Goal: Navigation & Orientation: Find specific page/section

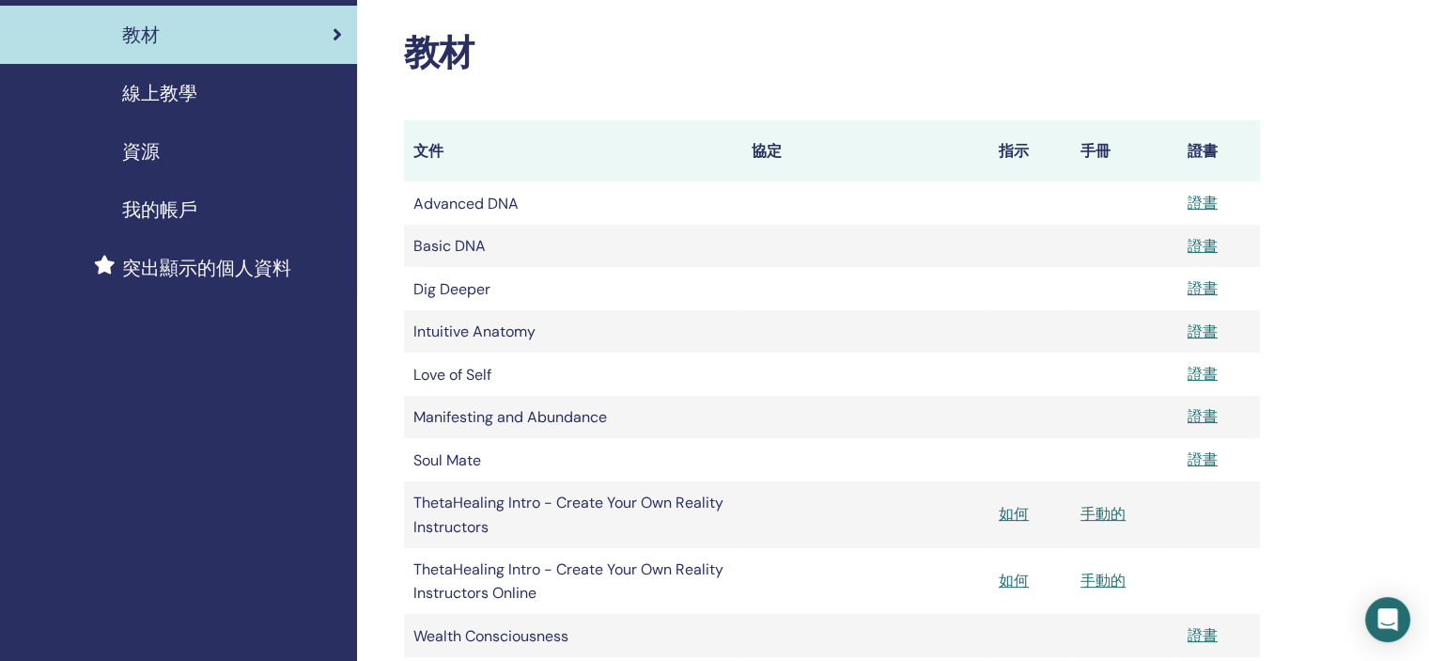
scroll to position [282, 0]
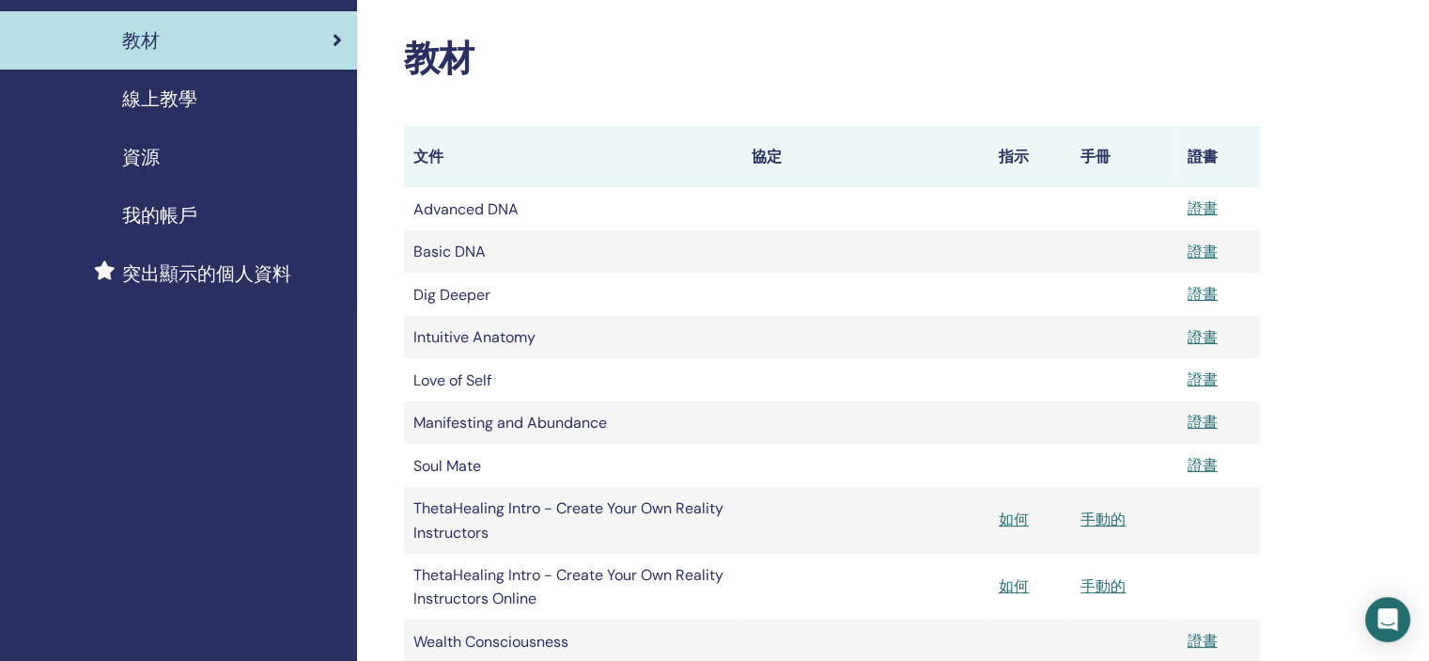
click at [200, 104] on div "線上教學" at bounding box center [178, 99] width 327 height 28
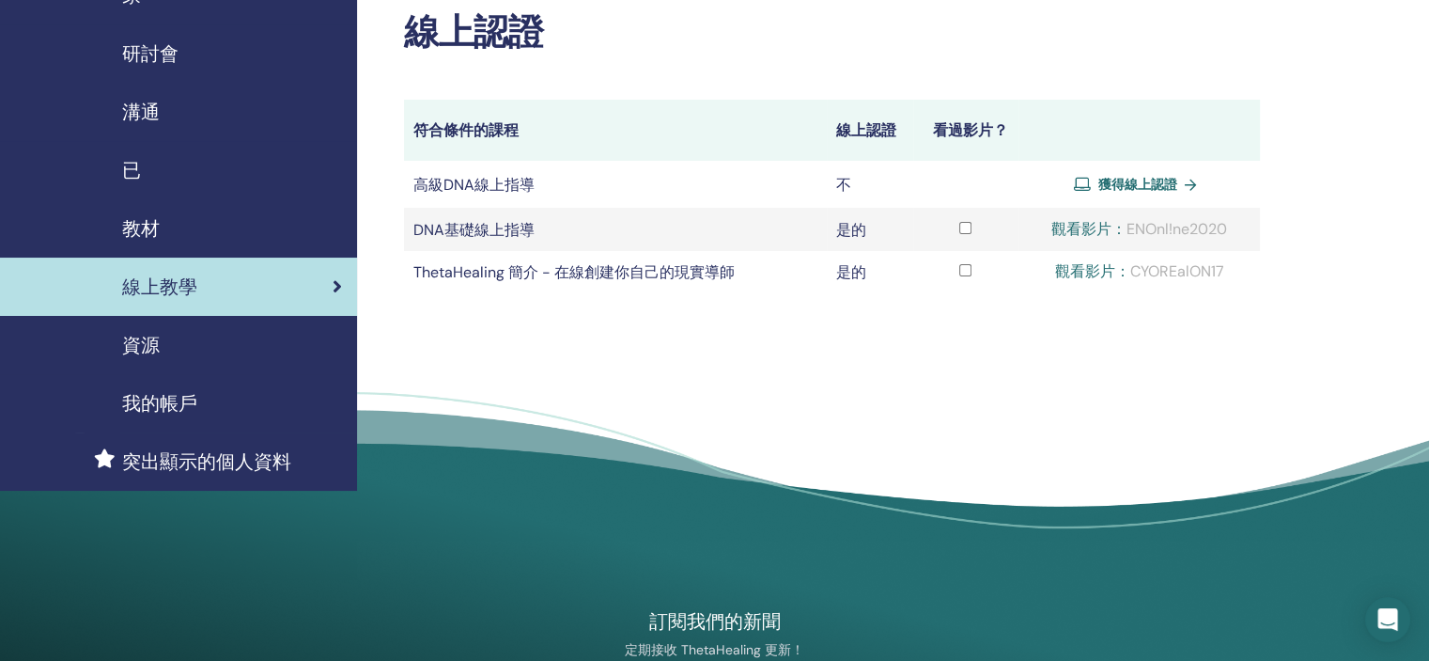
scroll to position [188, 0]
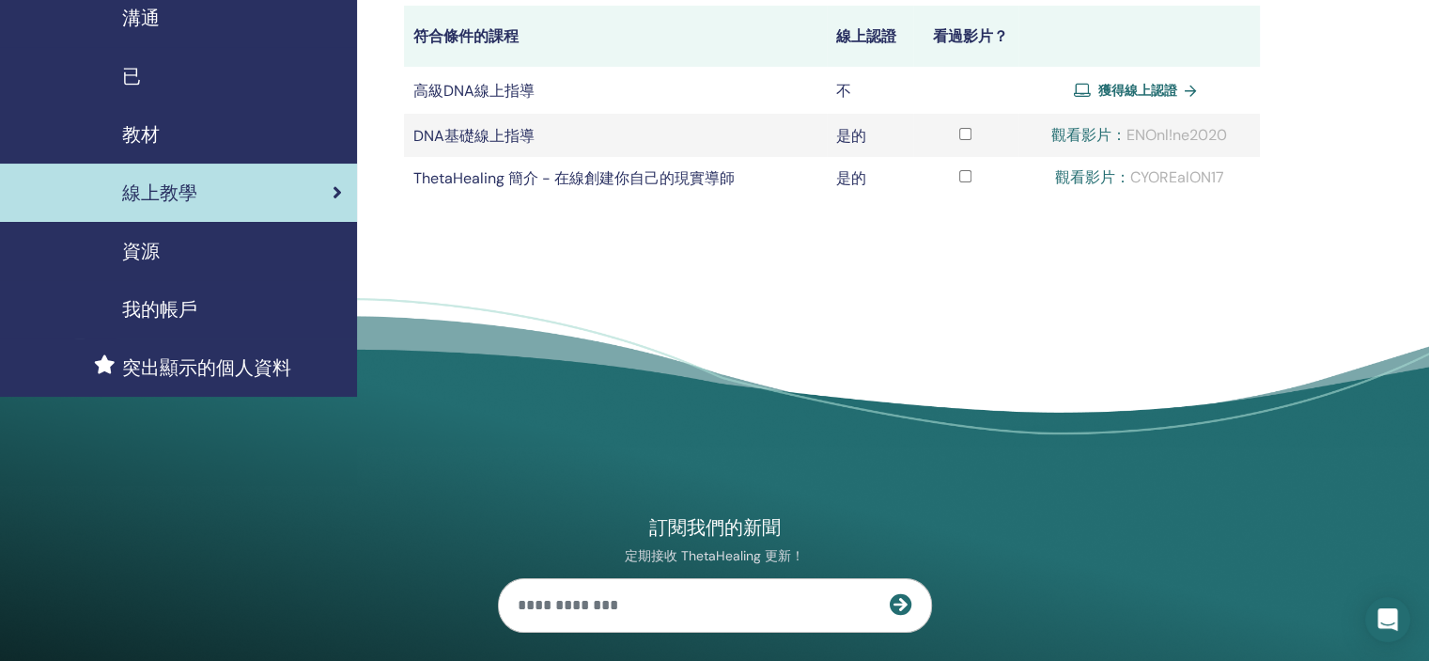
click at [1169, 351] on footer "訂閱我們的新聞 定期接收 ThetaHealing 更新！ 西塔療癒 什麼是 ThetaHealing" at bounding box center [714, 610] width 1429 height 625
click at [1146, 93] on font "獲得線上認證" at bounding box center [1136, 90] width 79 height 17
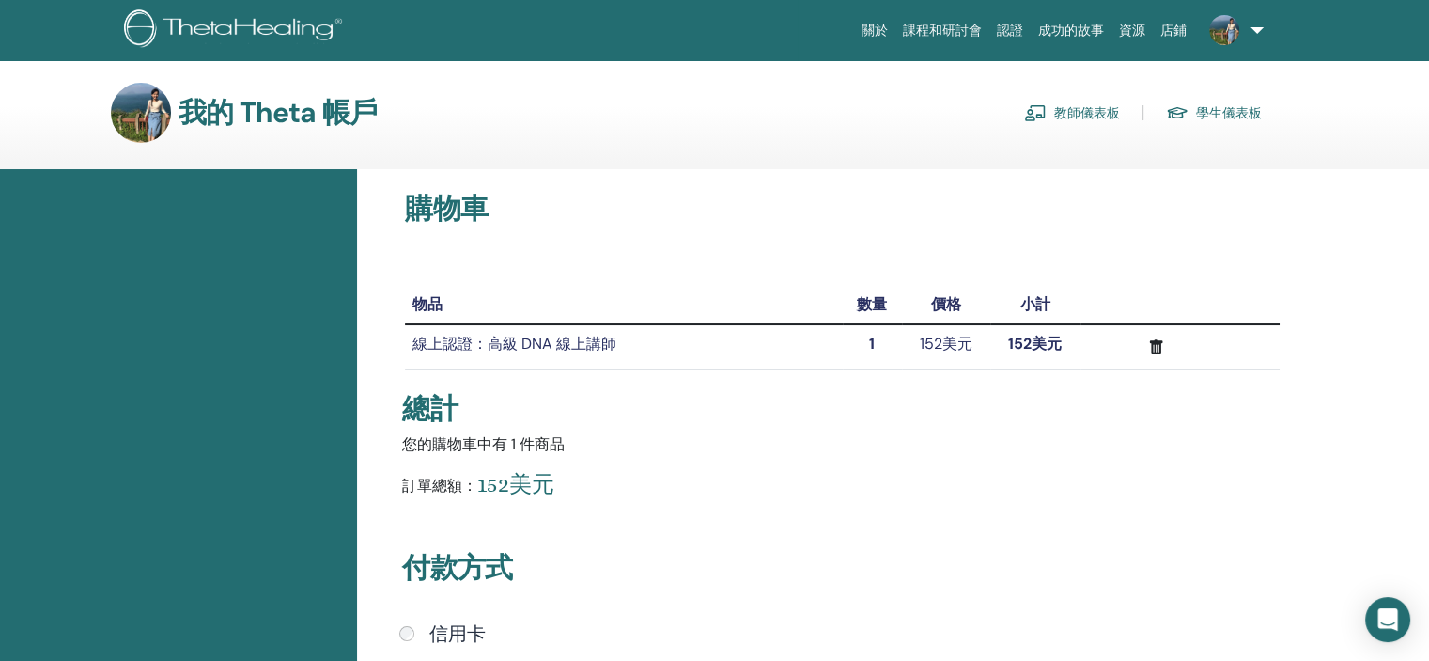
click at [1080, 112] on font "教師儀表板" at bounding box center [1087, 113] width 66 height 17
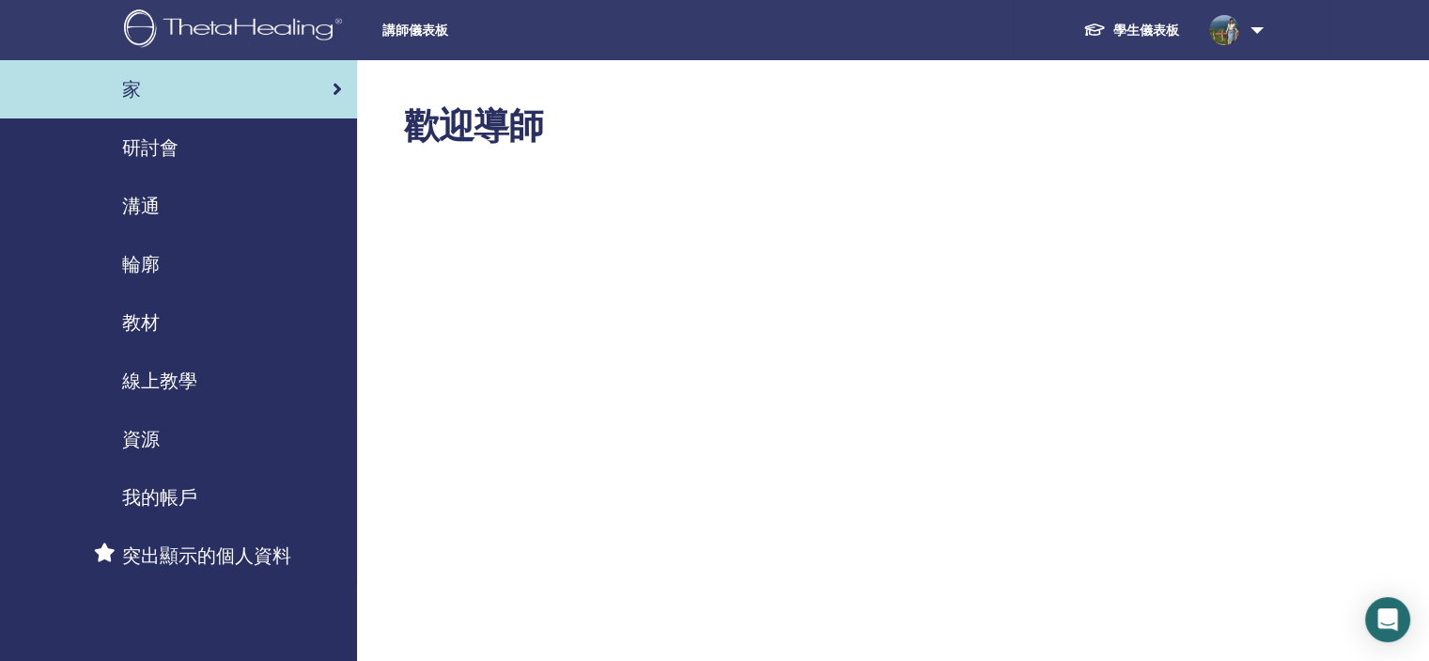
click at [1250, 29] on link at bounding box center [1232, 30] width 77 height 60
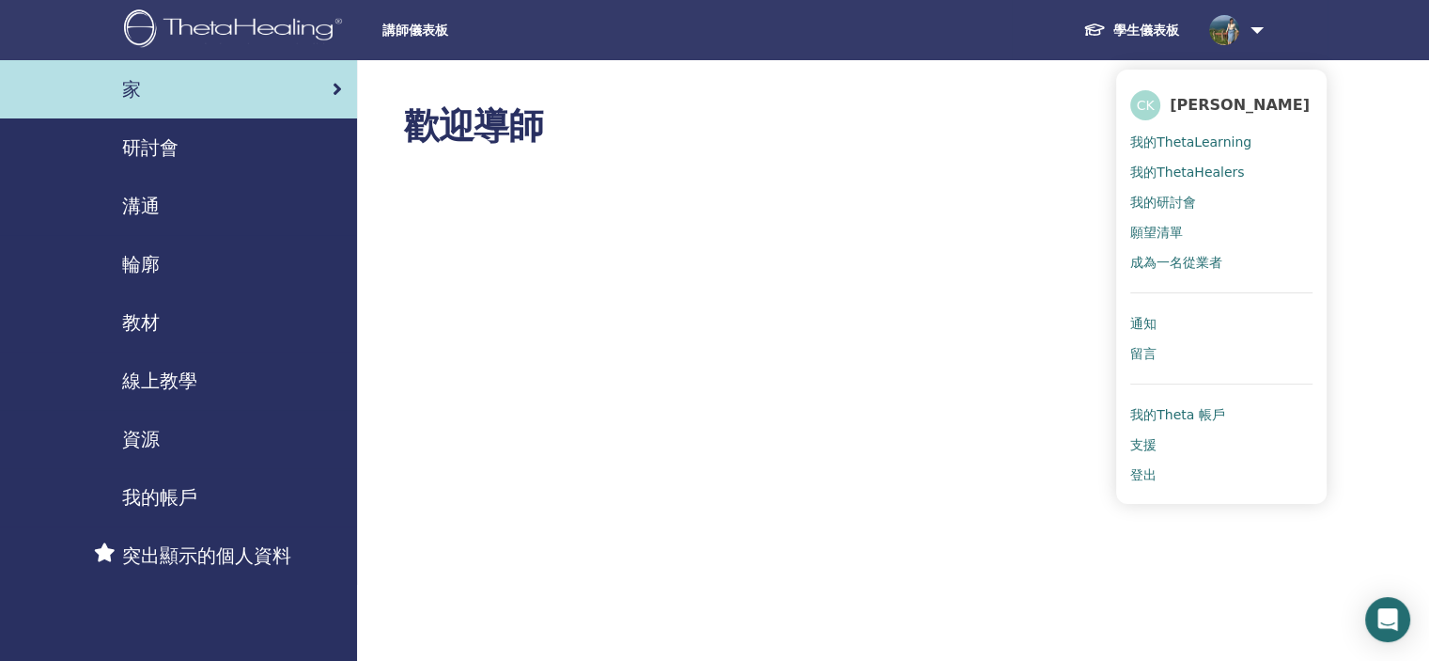
click at [1187, 134] on font "我的ThetaLearning" at bounding box center [1190, 141] width 121 height 15
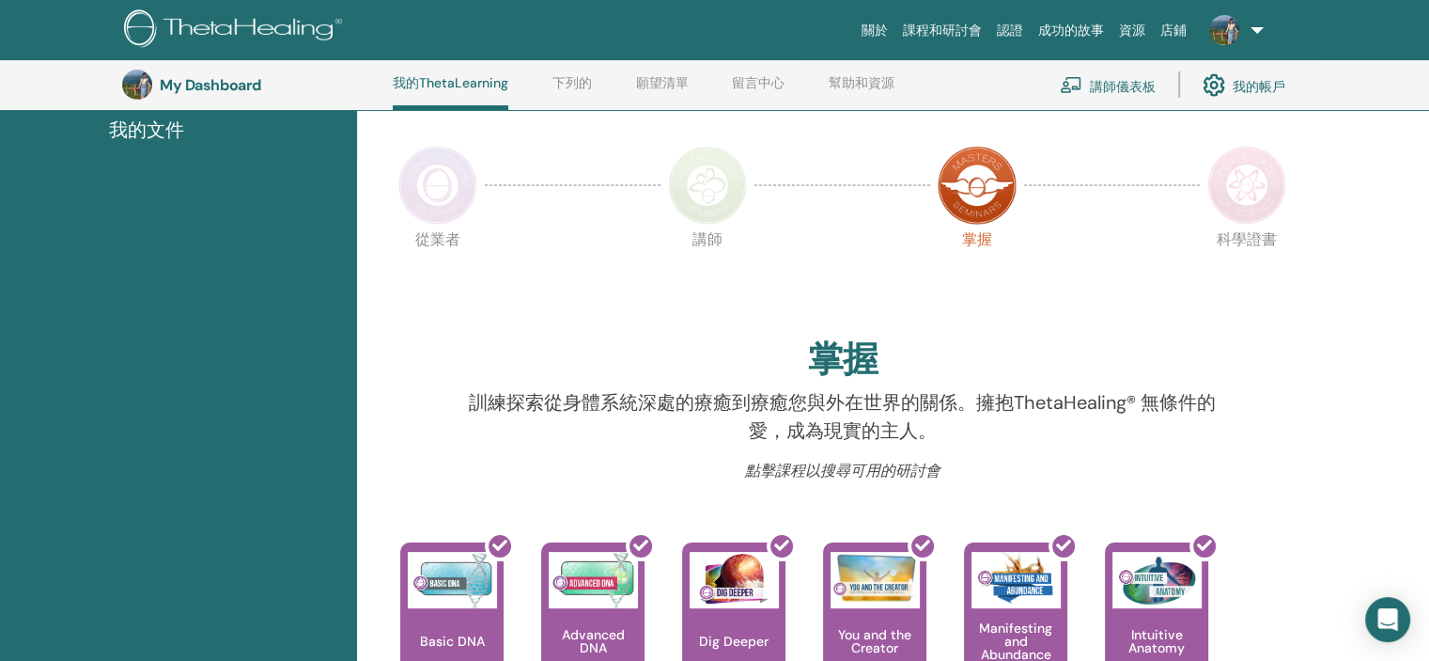
scroll to position [143, 0]
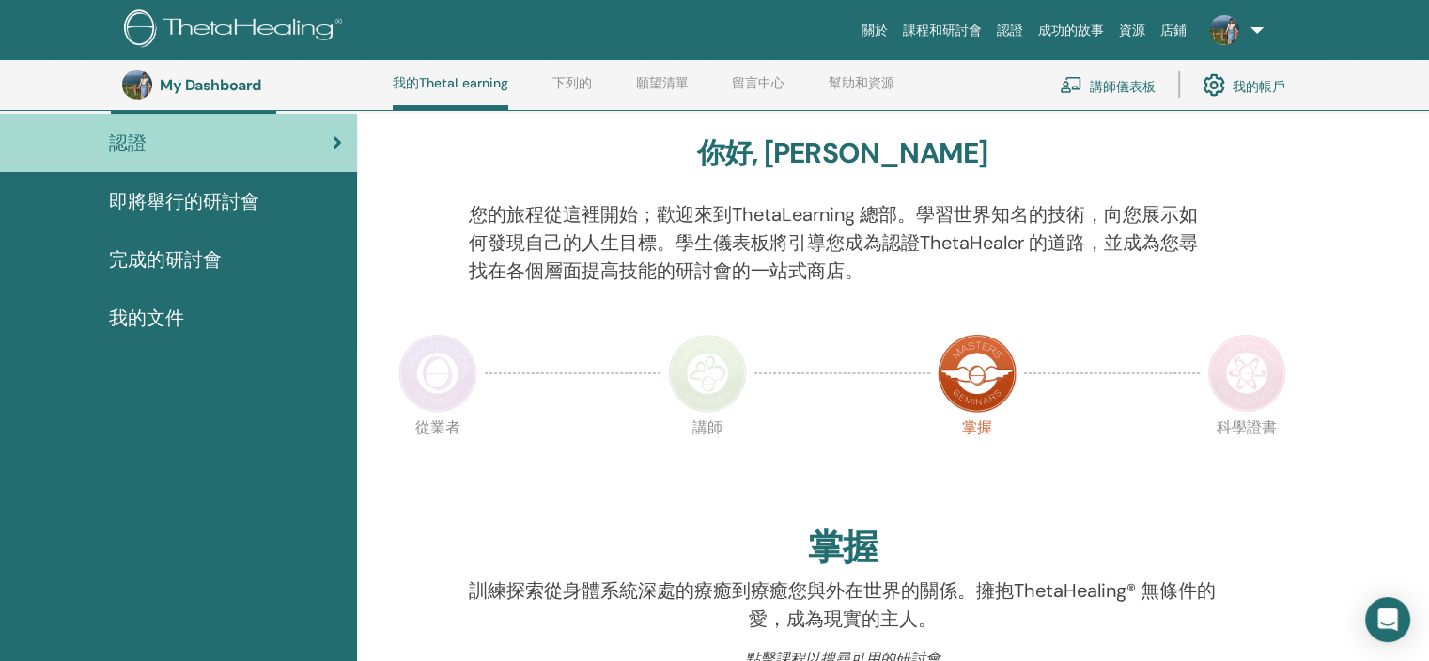
click at [1232, 85] on link "我的帳戶" at bounding box center [1244, 84] width 83 height 41
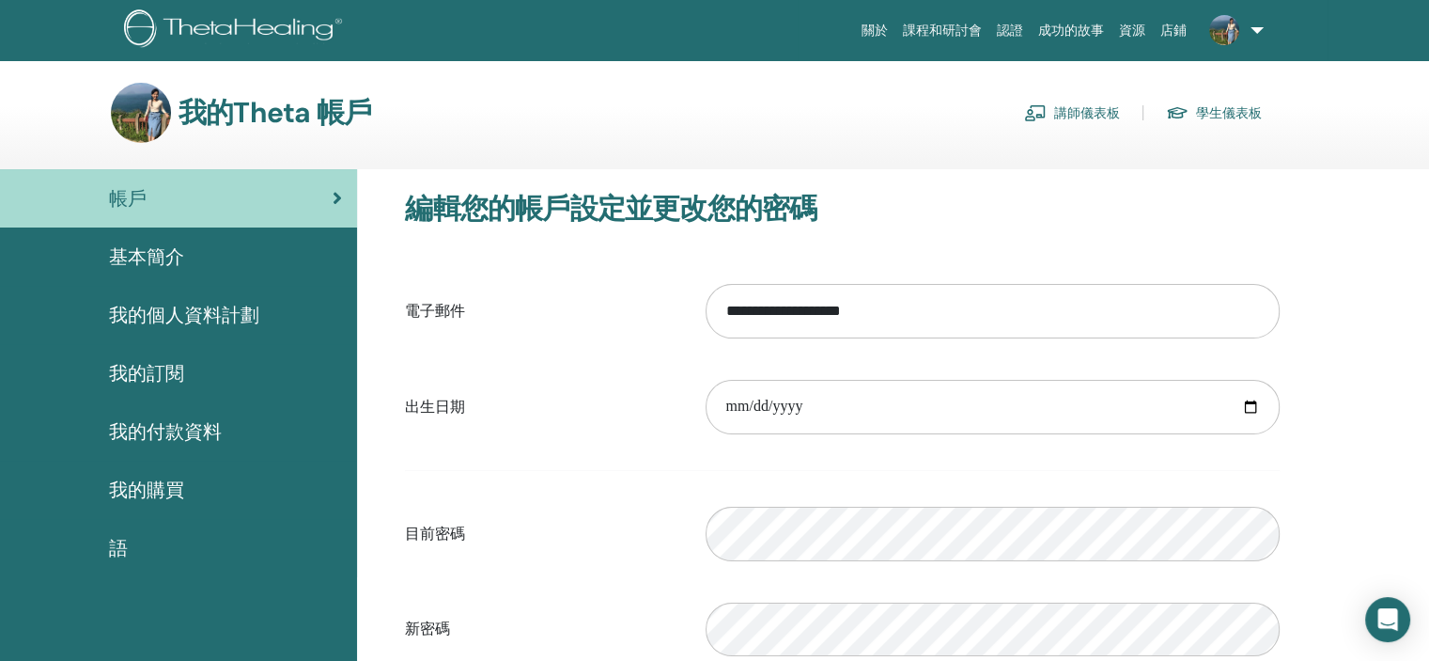
click at [236, 301] on link "我的個人資料計劃" at bounding box center [178, 315] width 357 height 58
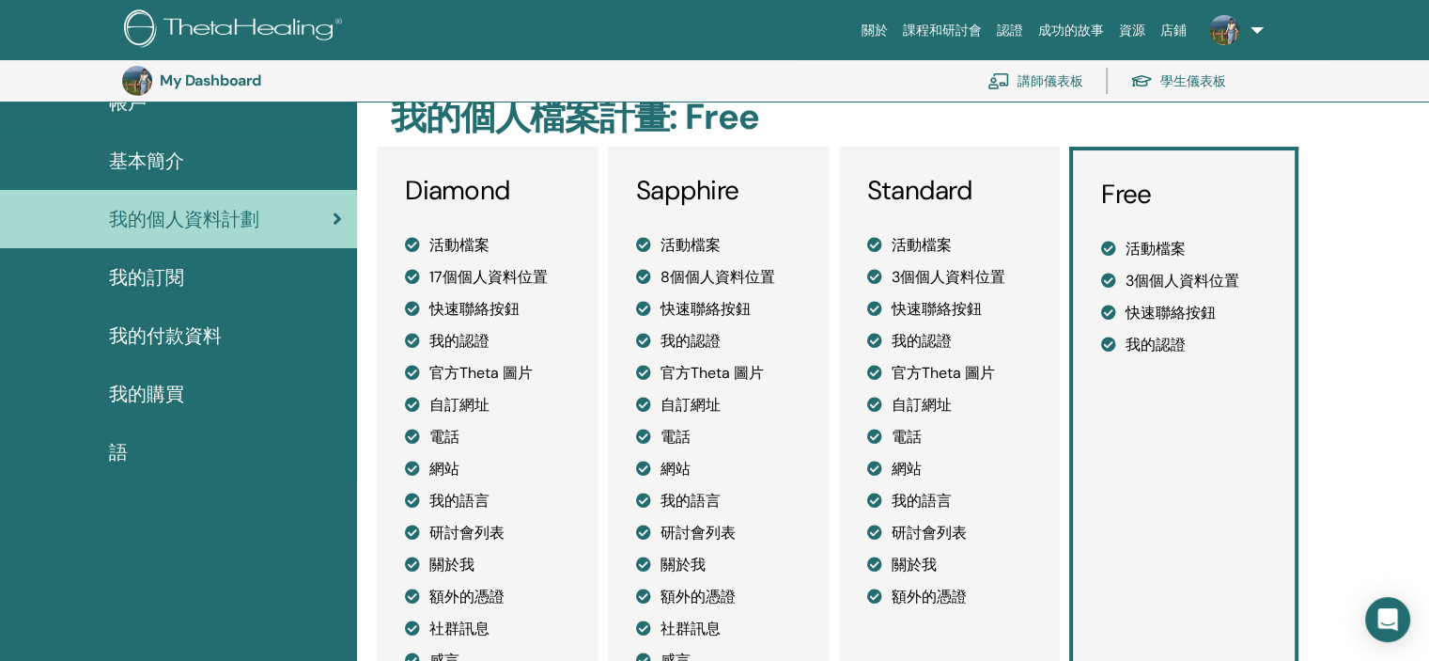
scroll to position [135, 0]
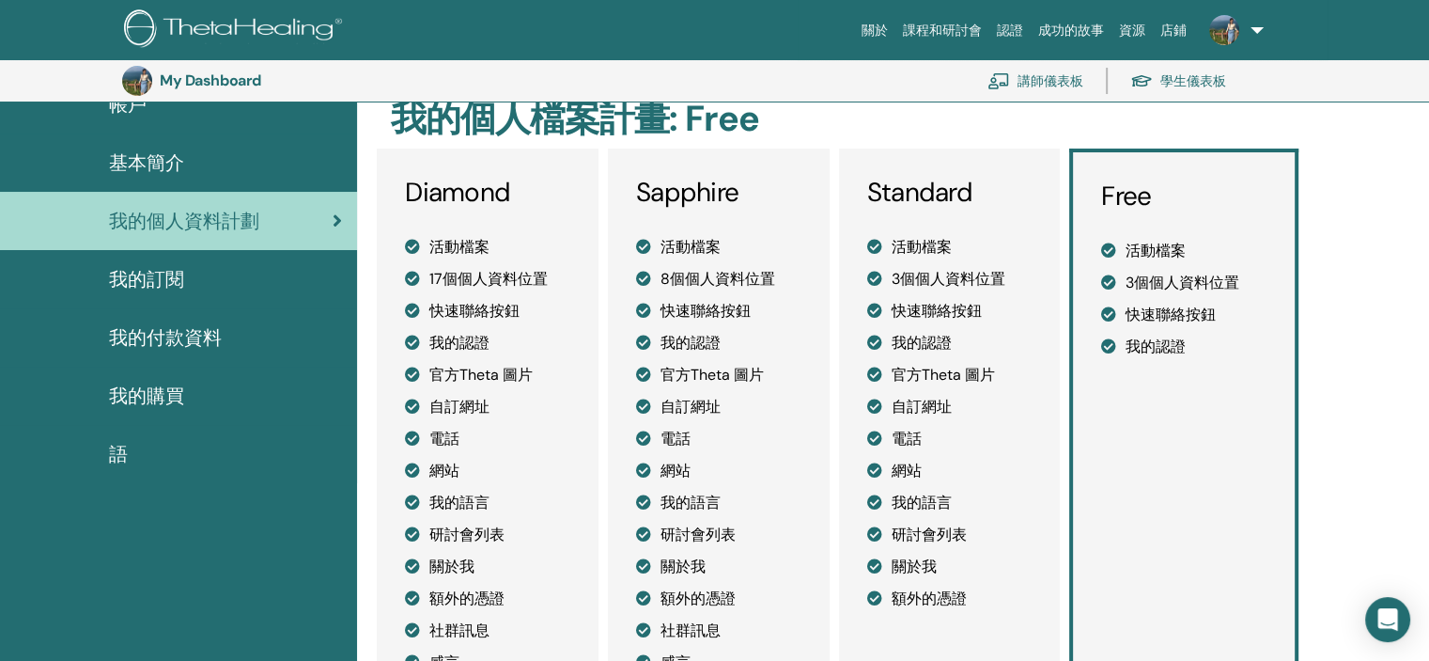
click at [225, 286] on div "我的訂閱" at bounding box center [178, 279] width 327 height 28
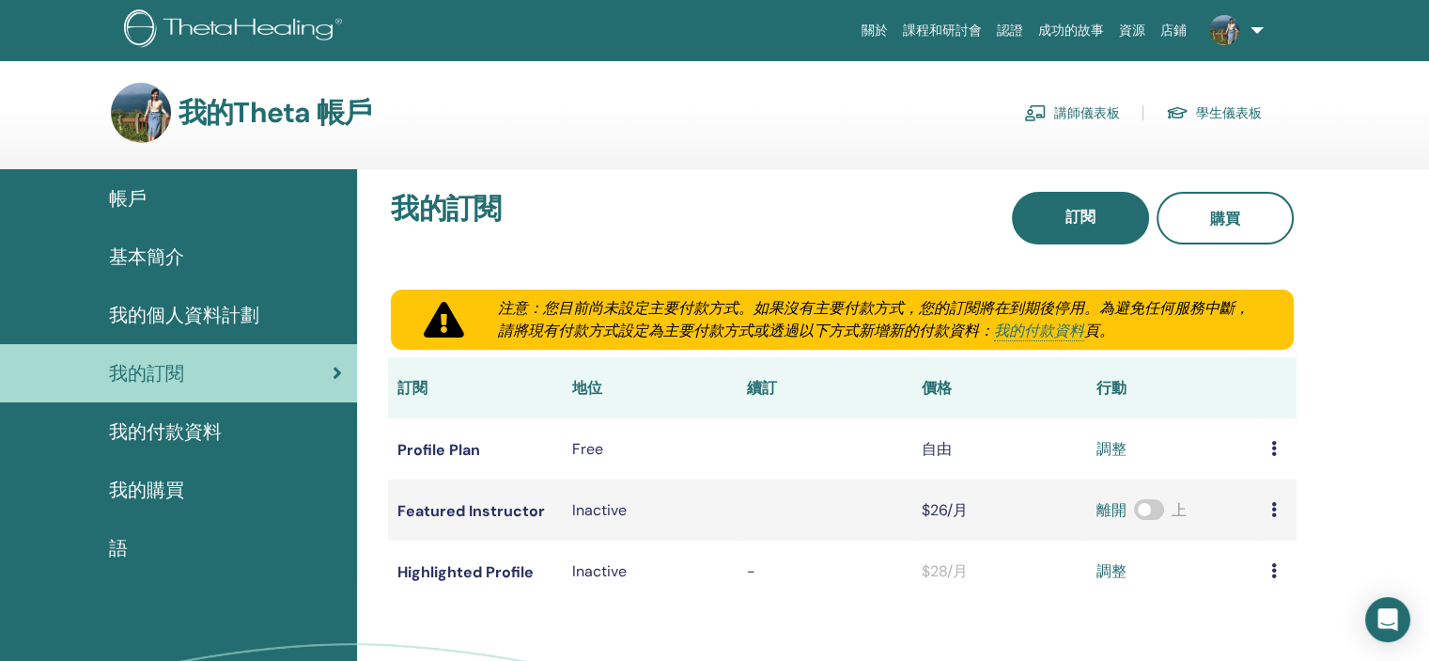
scroll to position [94, 0]
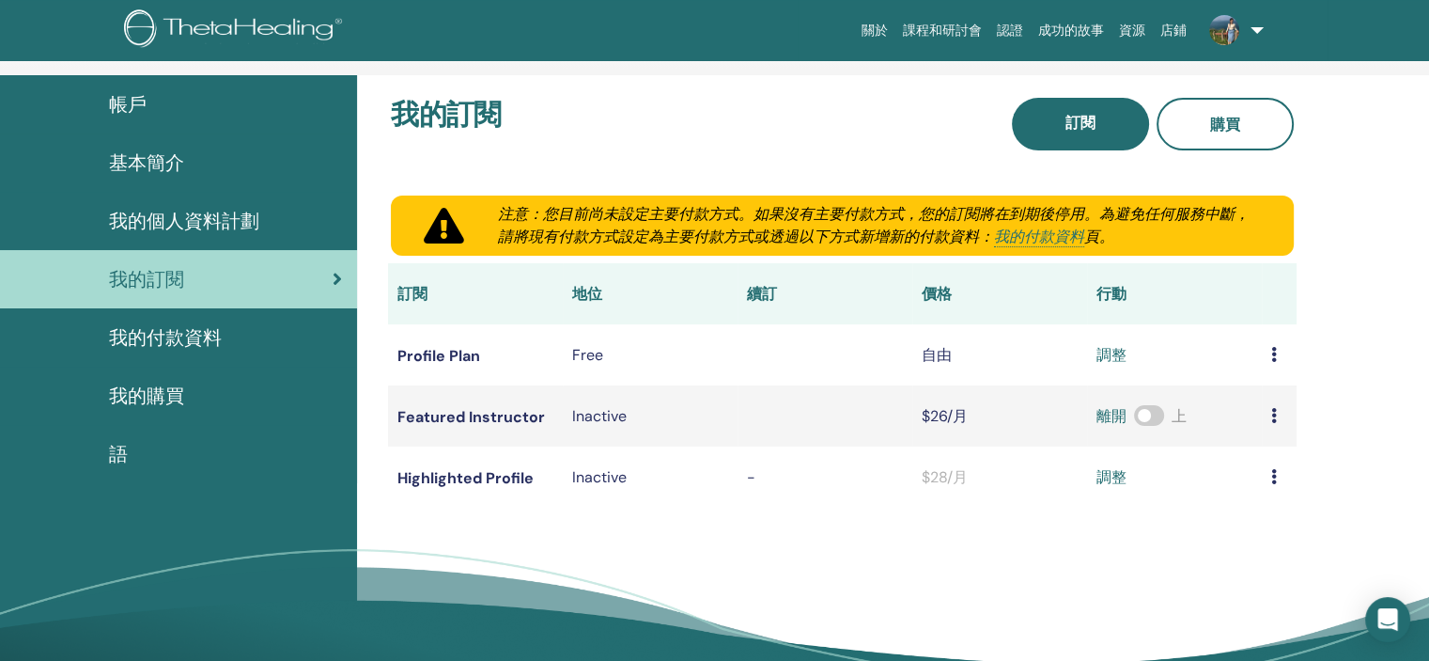
click at [141, 401] on font "我的購買" at bounding box center [146, 395] width 75 height 24
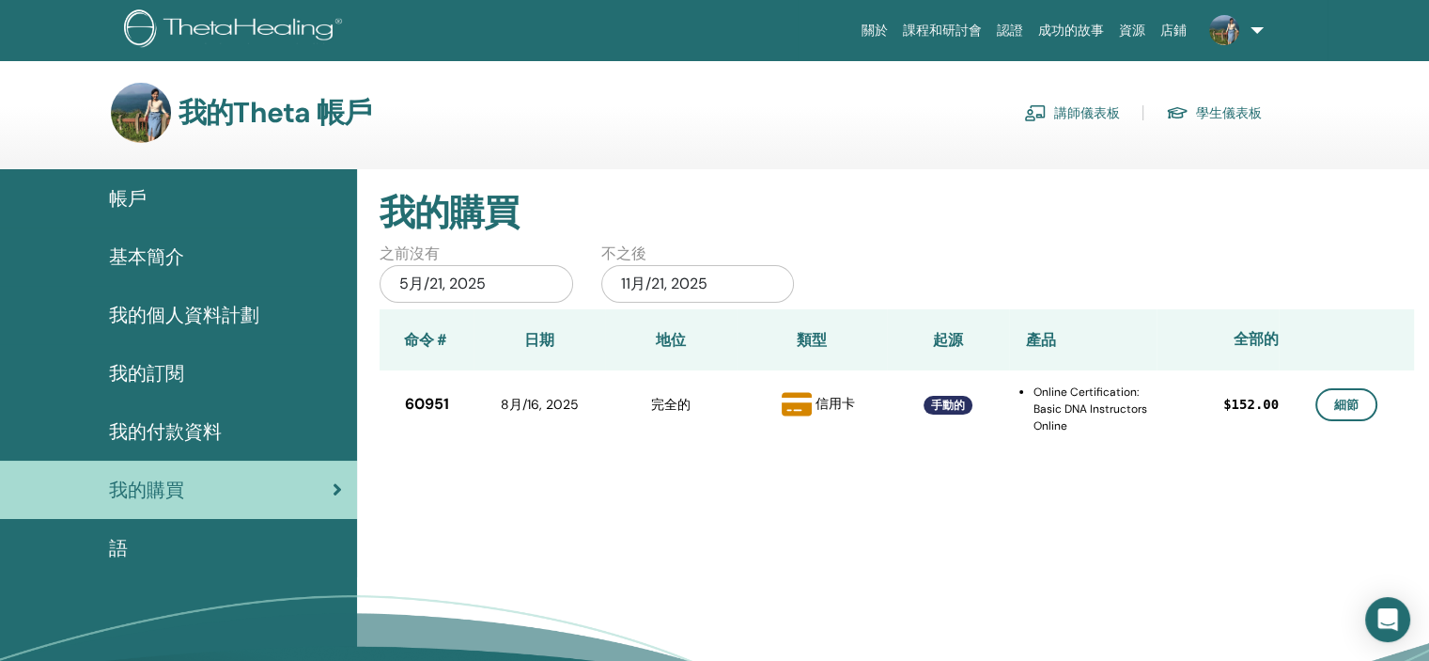
click at [173, 255] on font "基本簡介" at bounding box center [146, 256] width 75 height 24
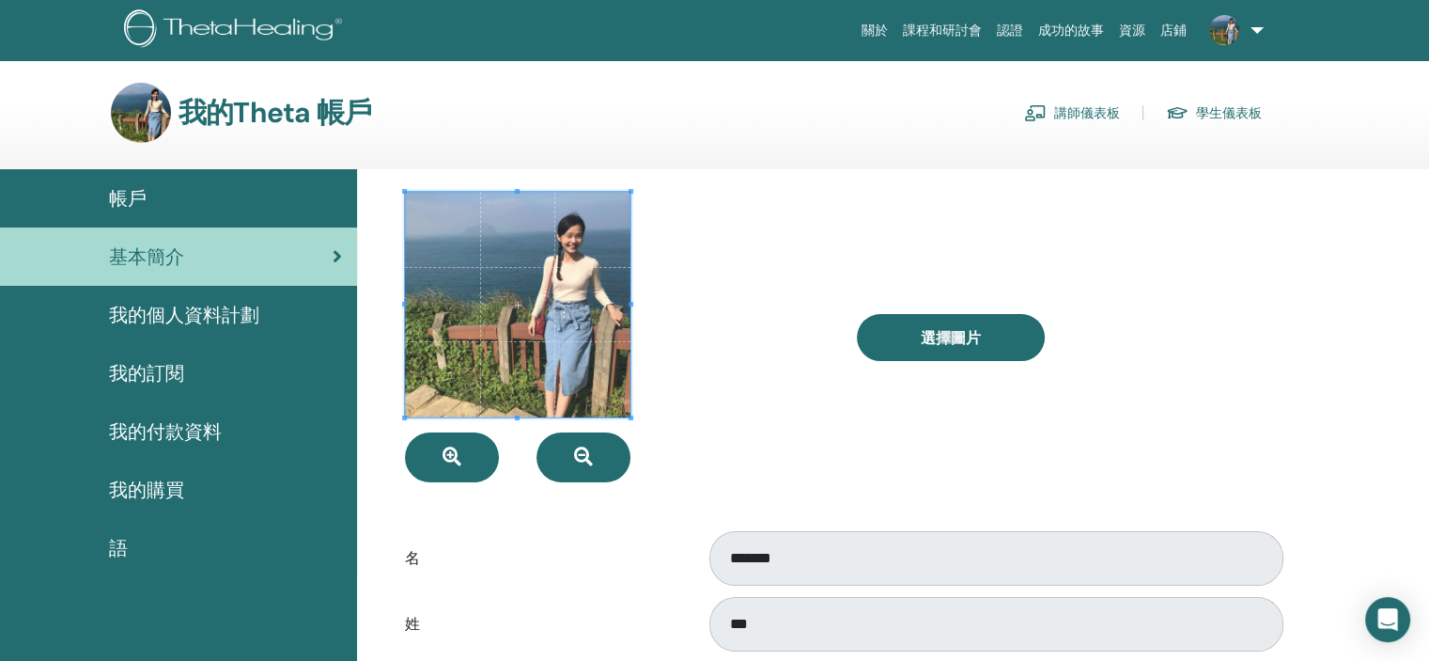
click at [178, 210] on div "帳戶" at bounding box center [178, 198] width 327 height 28
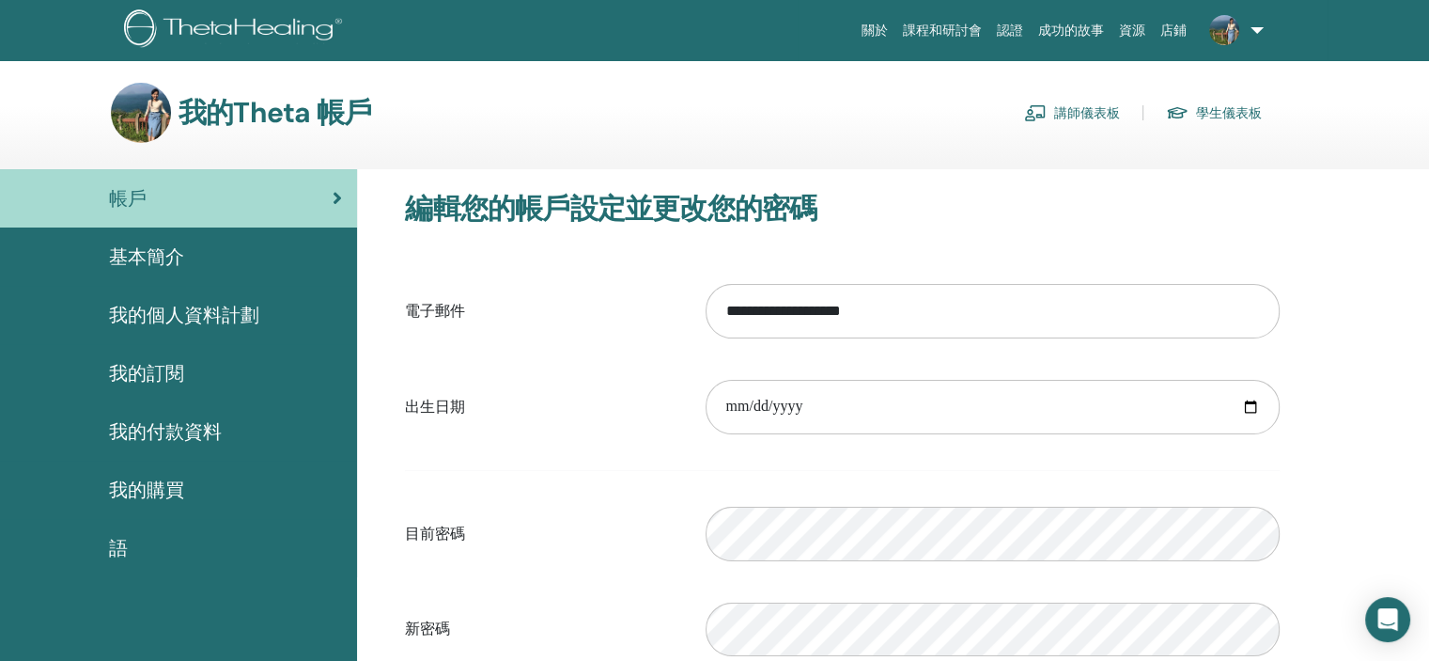
click at [1071, 112] on font "講師儀表板" at bounding box center [1087, 113] width 66 height 17
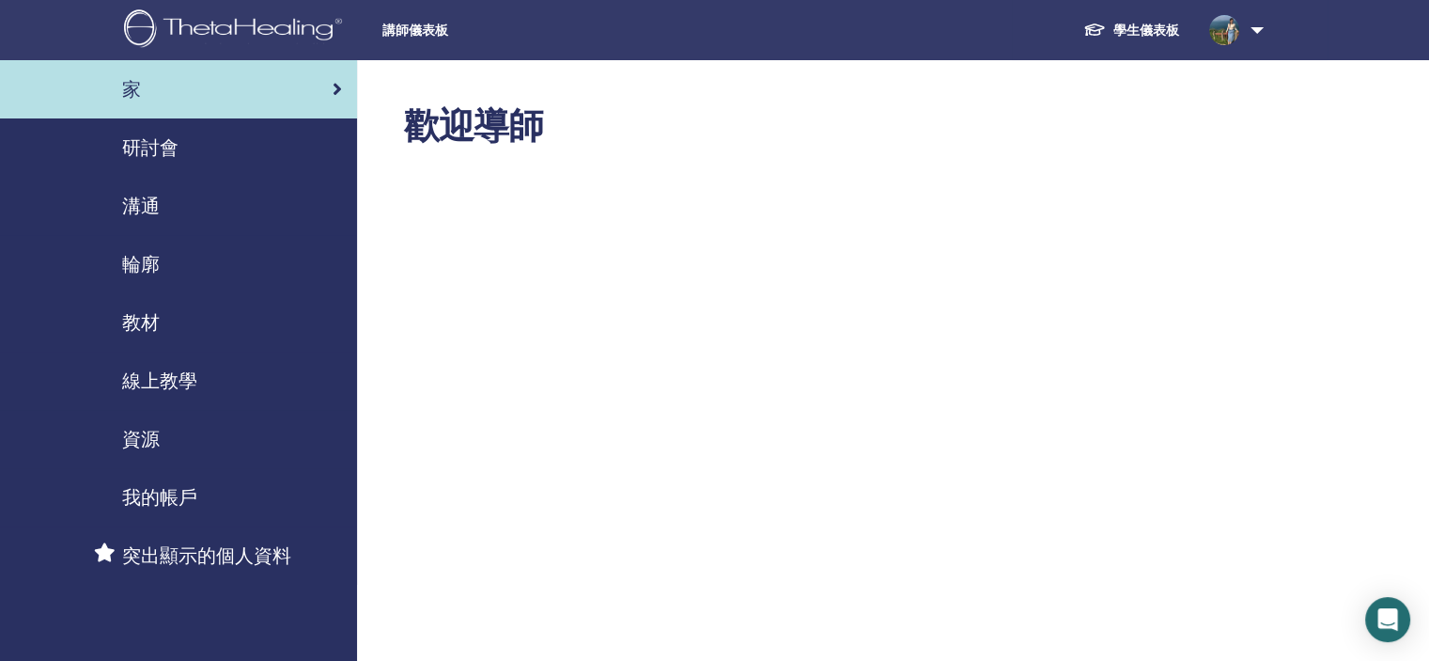
click at [219, 161] on div "研討會" at bounding box center [178, 147] width 327 height 28
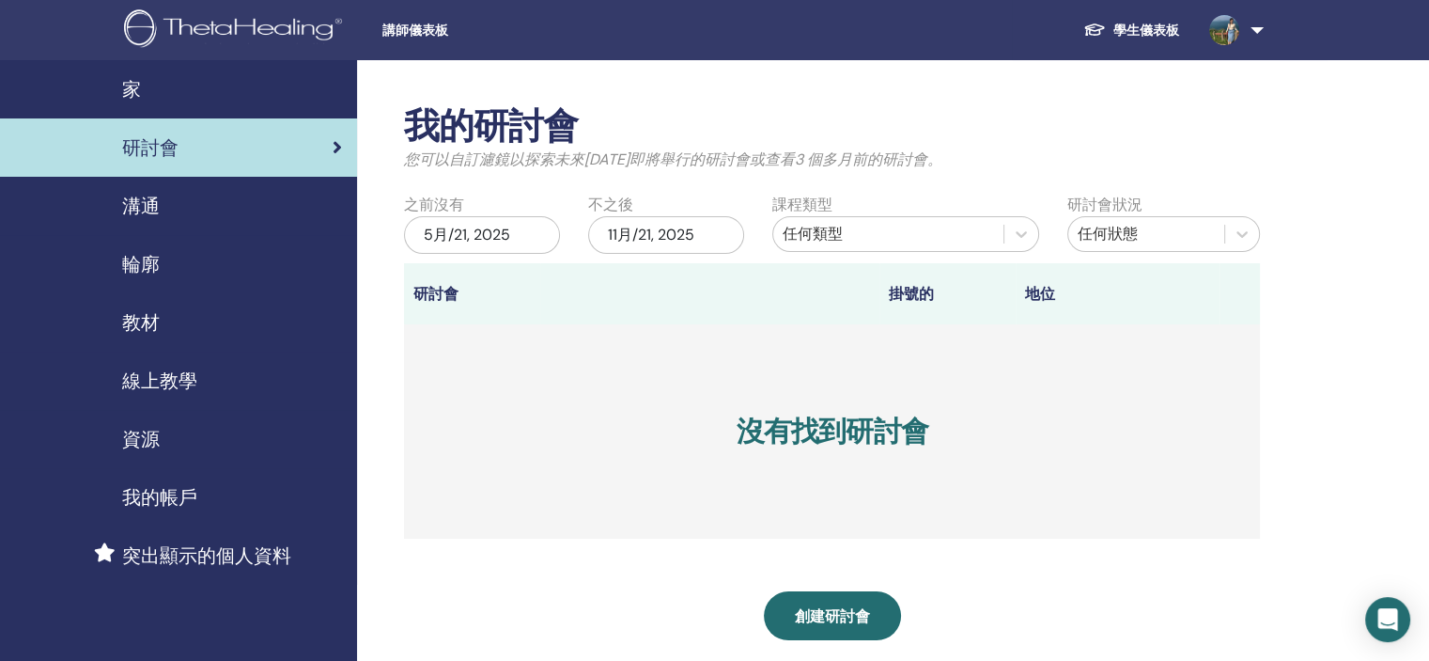
click at [211, 216] on div "溝通" at bounding box center [178, 206] width 327 height 28
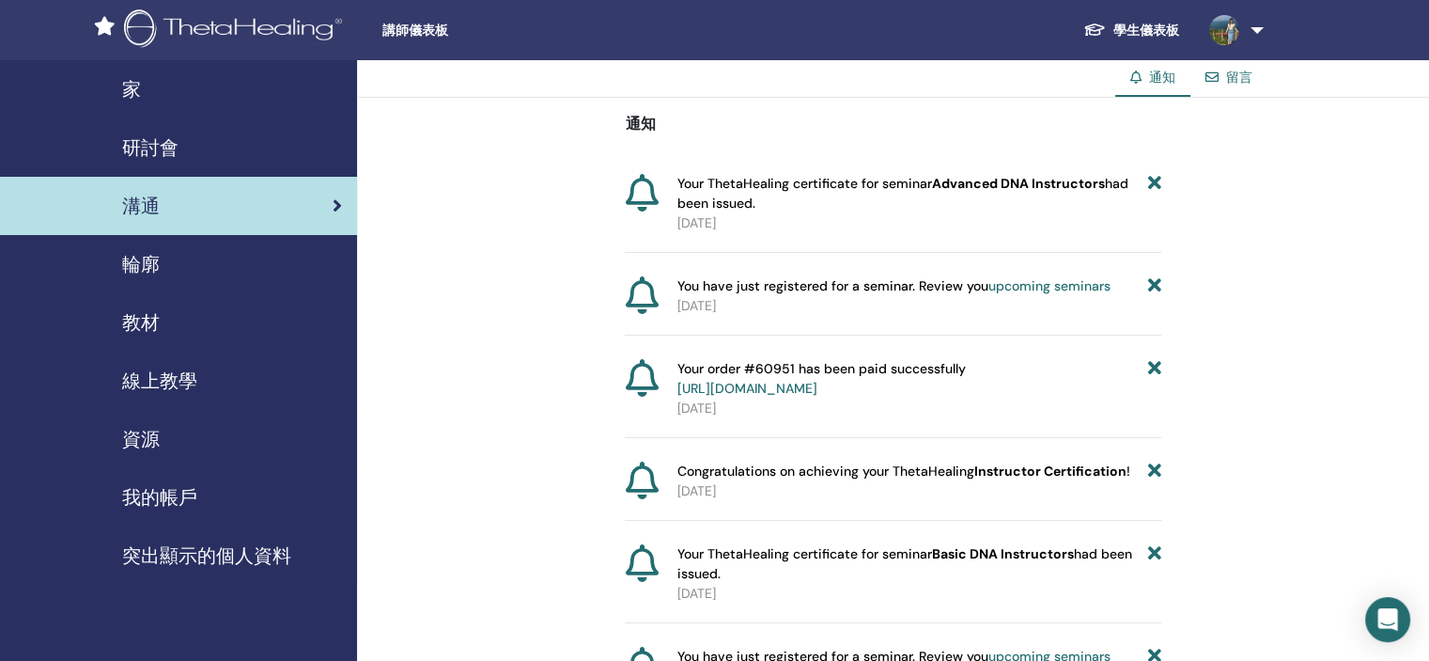
click at [200, 272] on div "輪廓" at bounding box center [178, 264] width 327 height 28
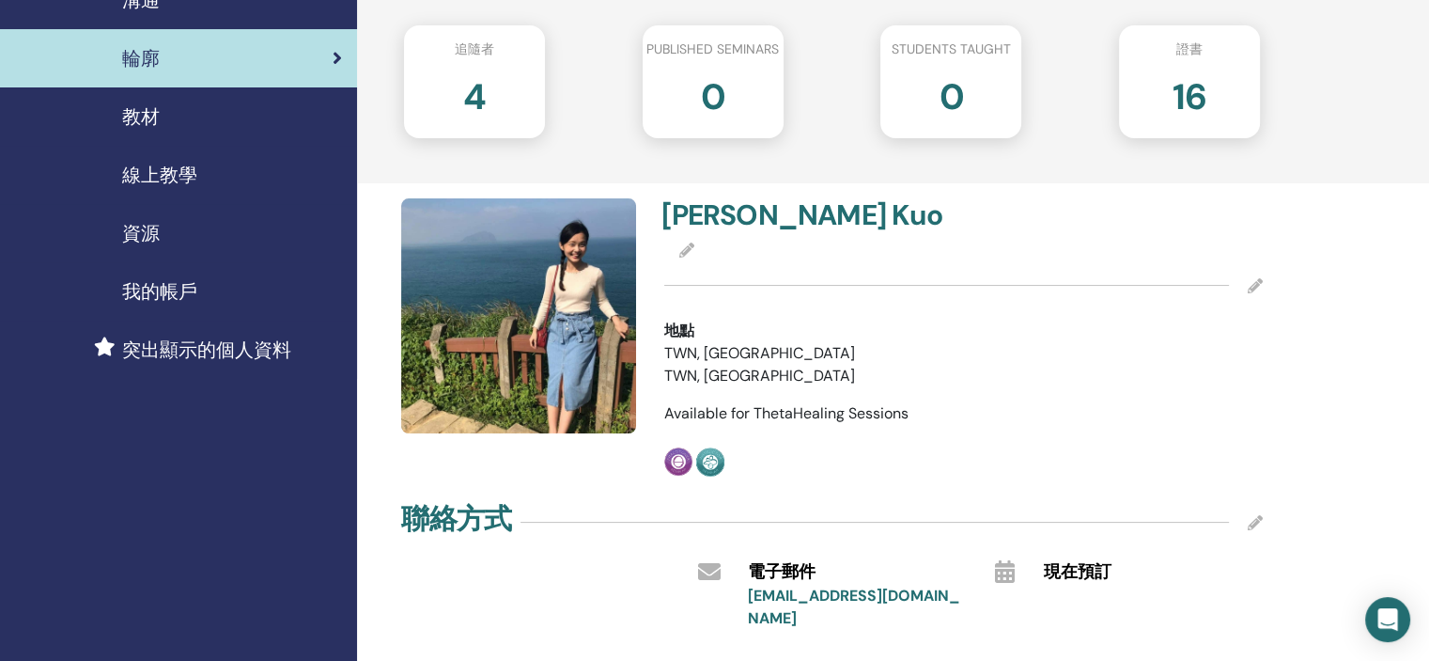
scroll to position [188, 0]
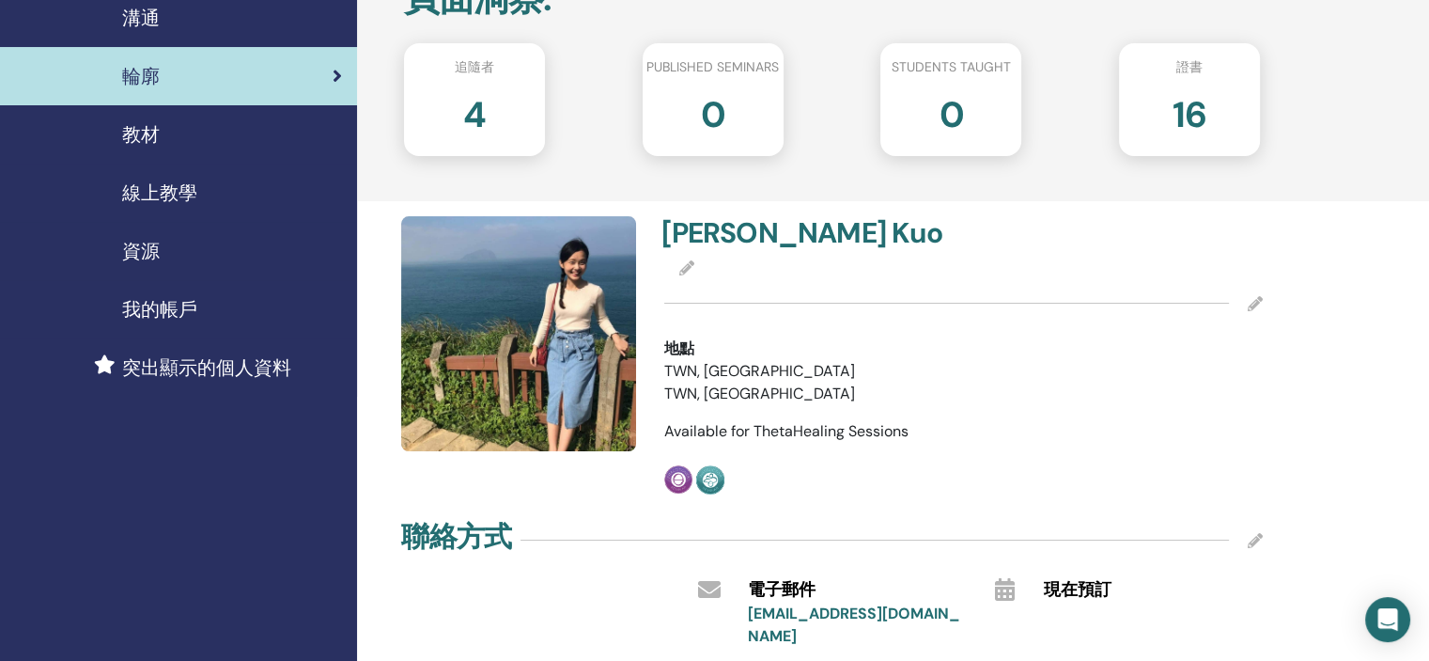
click at [214, 140] on div "教材" at bounding box center [178, 134] width 327 height 28
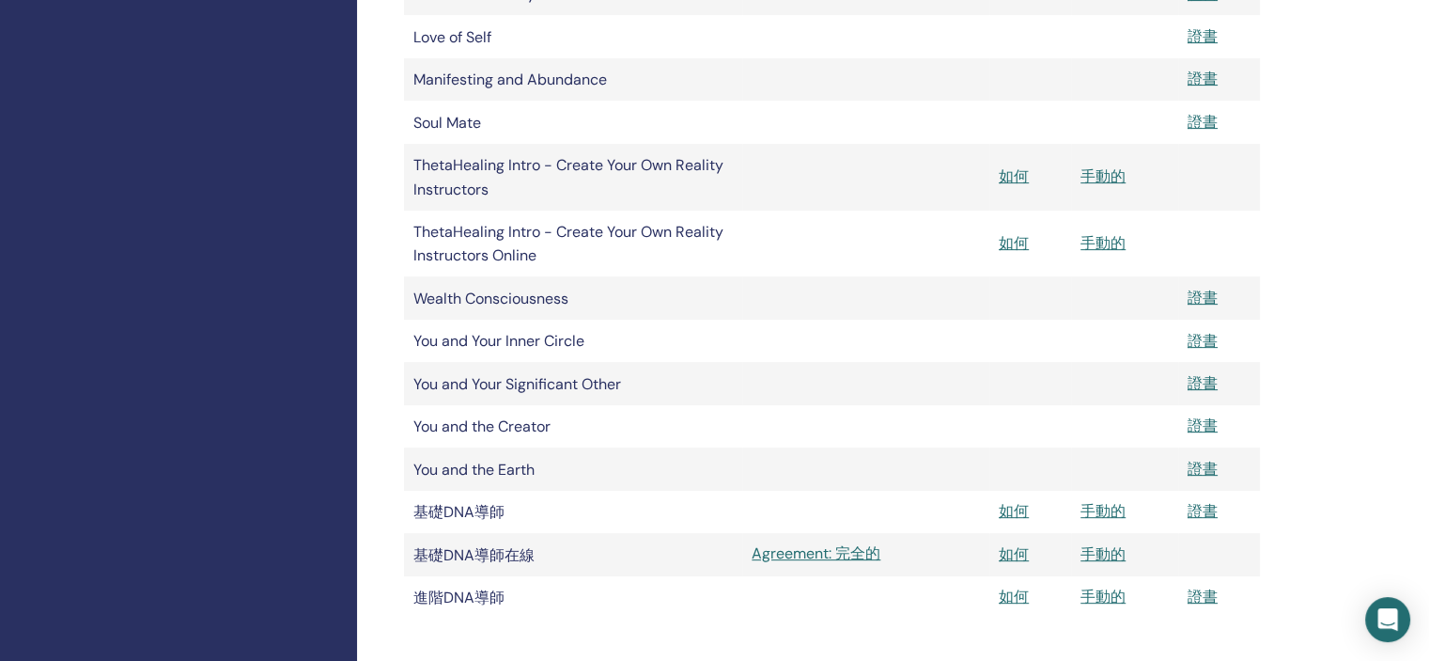
scroll to position [752, 0]
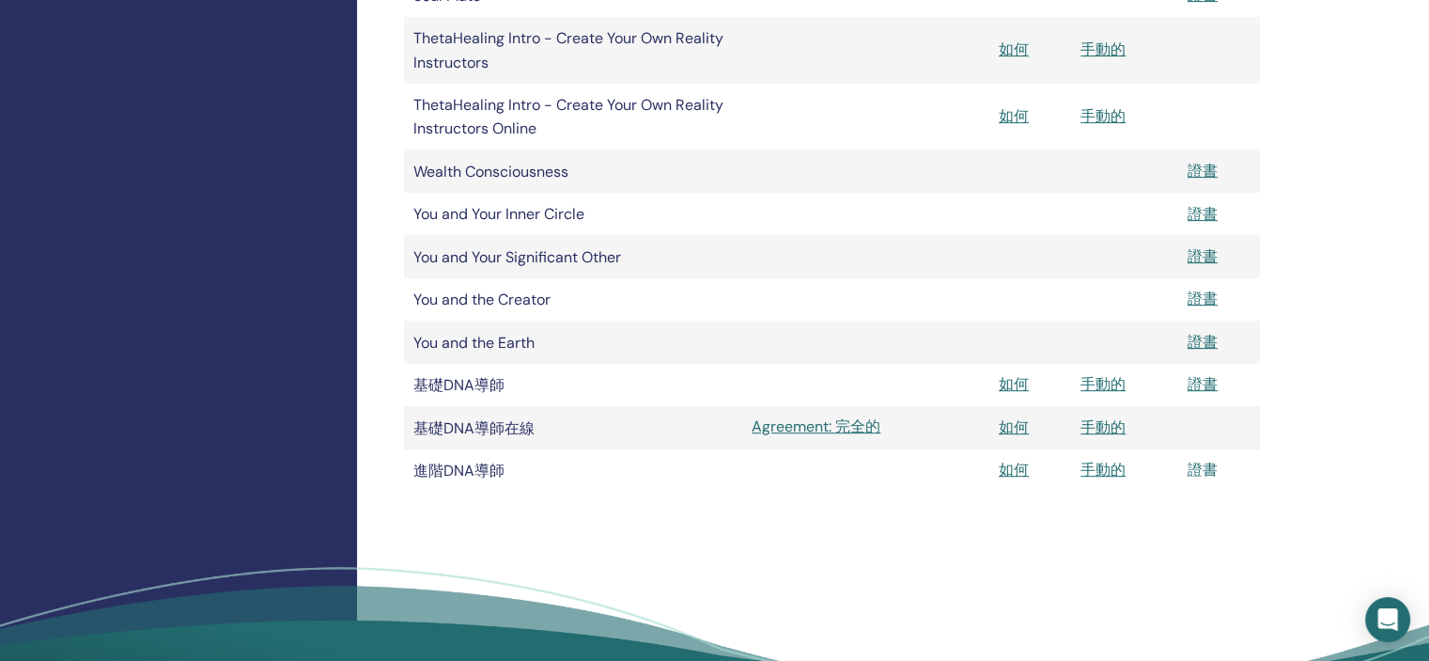
click at [1210, 479] on font "證書" at bounding box center [1203, 469] width 30 height 20
click at [781, 436] on font "Agreement: 完全的" at bounding box center [816, 426] width 129 height 20
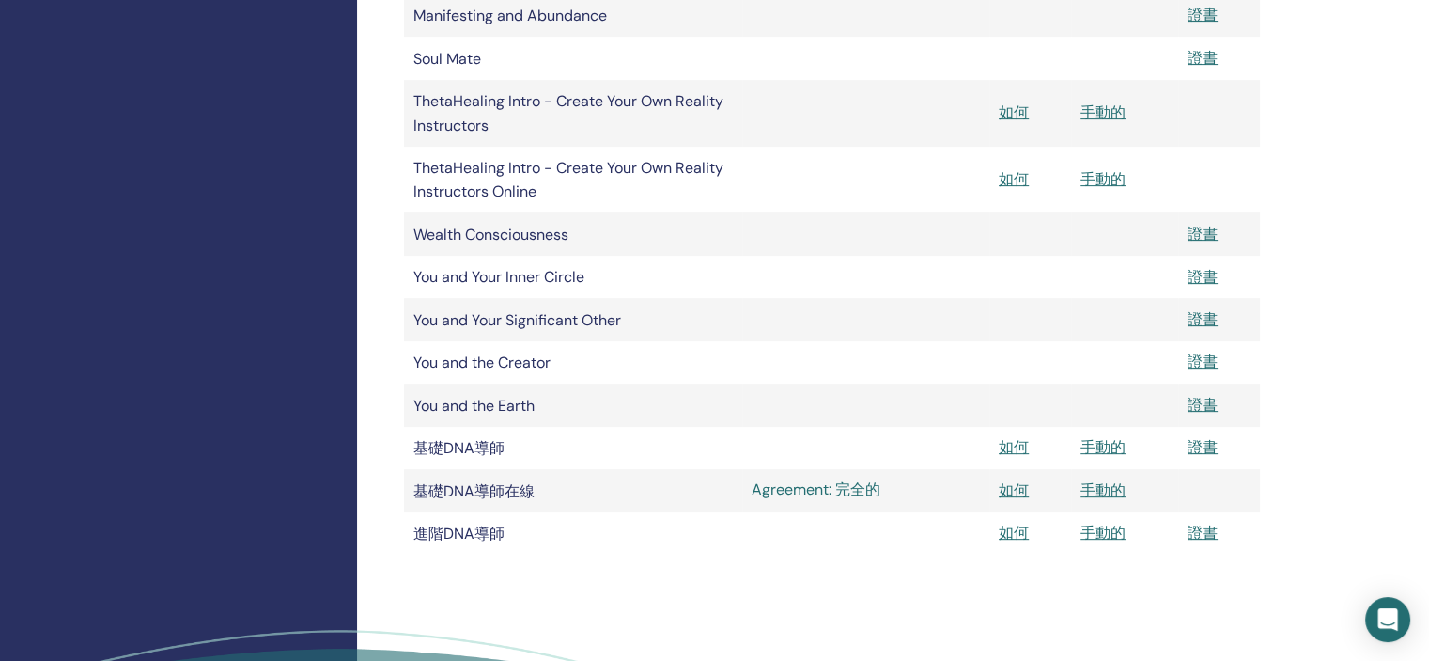
scroll to position [658, 0]
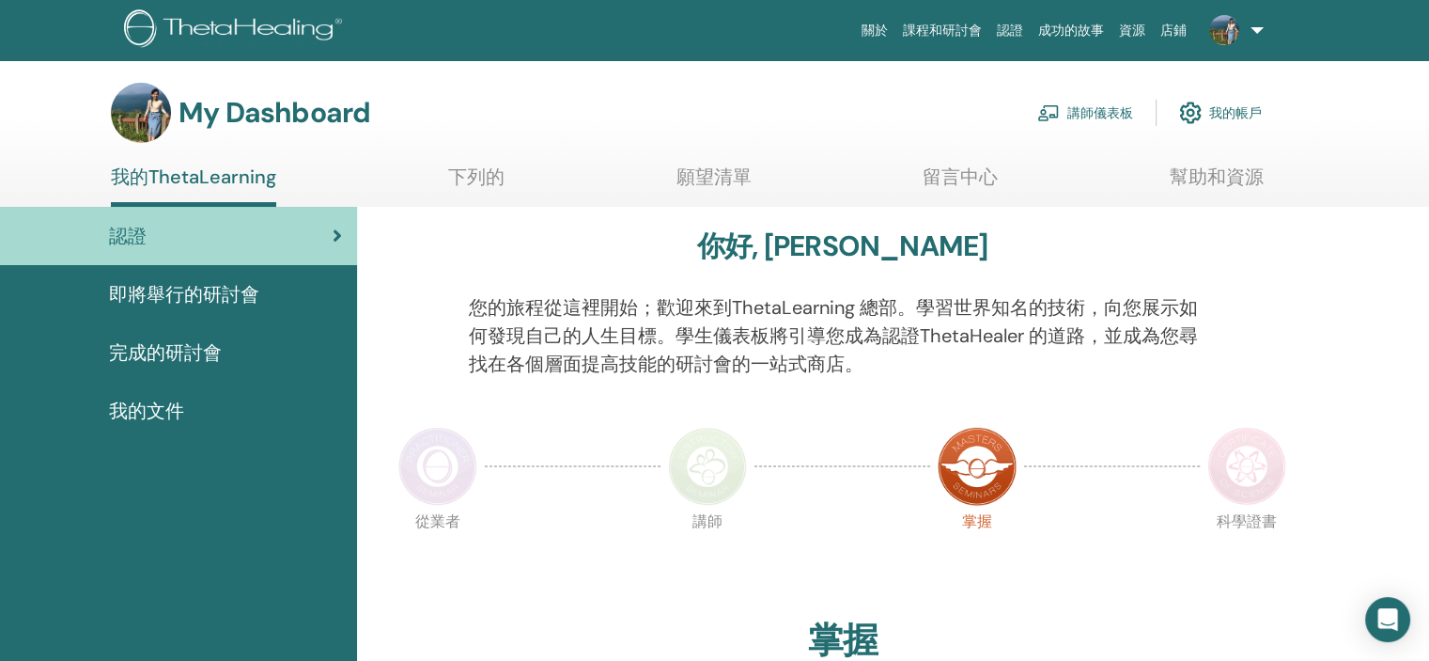
click at [468, 157] on section "My Dashboard 講師儀表板 我的帳戶 我的ThetaLearning 下列的 願望清單 留言中心" at bounding box center [714, 145] width 1429 height 124
click at [169, 348] on font "完成的研討會" at bounding box center [165, 352] width 113 height 24
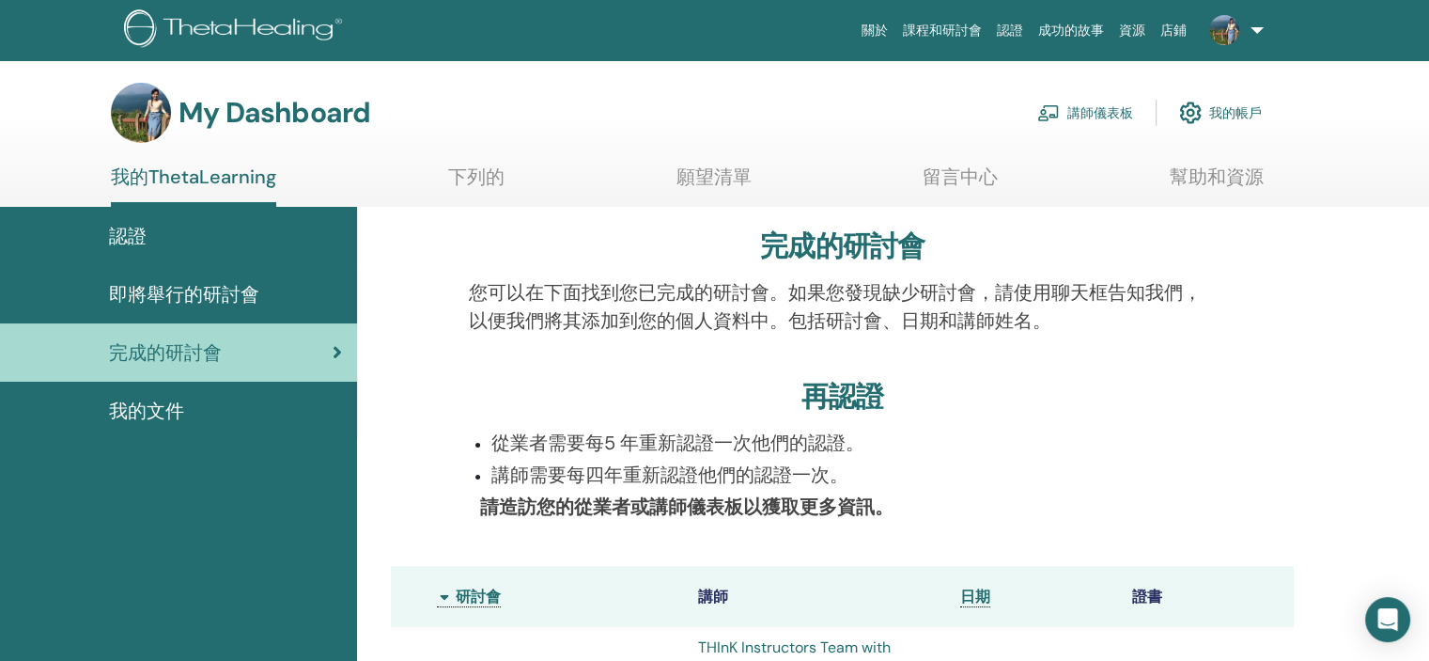
click at [1180, 29] on font "店鋪" at bounding box center [1173, 30] width 26 height 15
